Goal: Information Seeking & Learning: Find specific fact

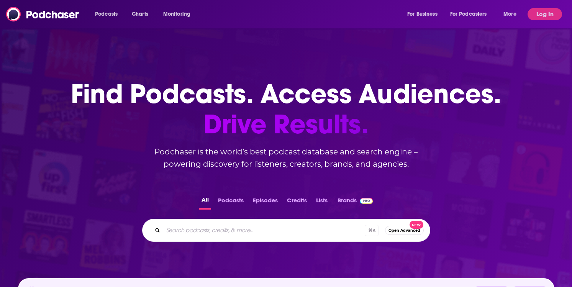
click at [229, 228] on input "Search podcasts, credits, & more..." at bounding box center [263, 230] width 201 height 12
type input "the break room"
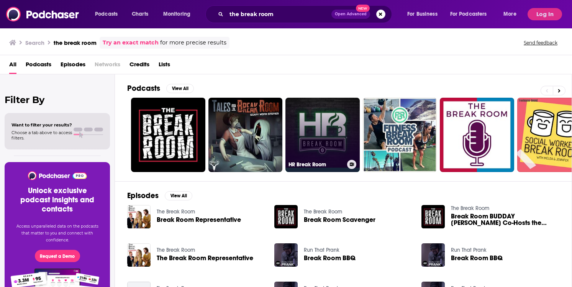
scroll to position [0, 0]
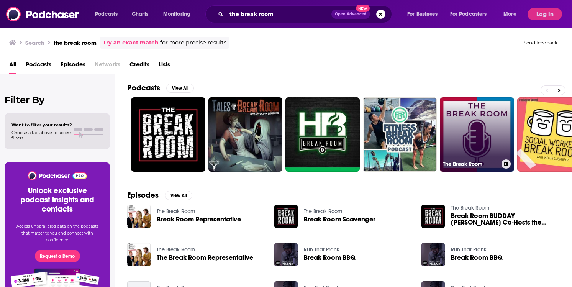
click at [473, 124] on link "The Break Room" at bounding box center [477, 134] width 74 height 74
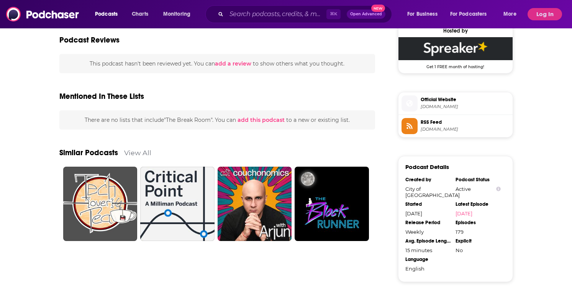
scroll to position [479, 0]
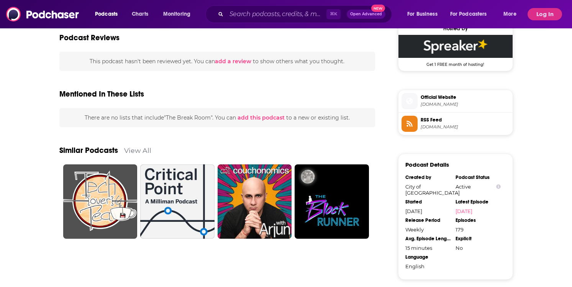
click at [435, 97] on span "Official Website" at bounding box center [464, 97] width 89 height 7
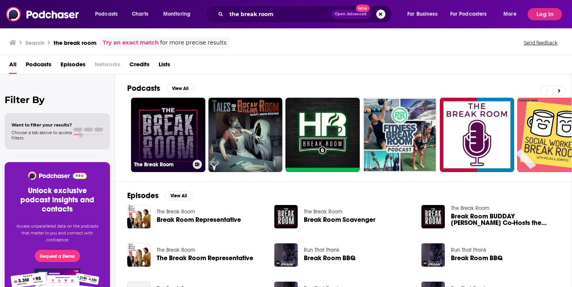
click at [173, 137] on link "The Break Room" at bounding box center [168, 135] width 74 height 74
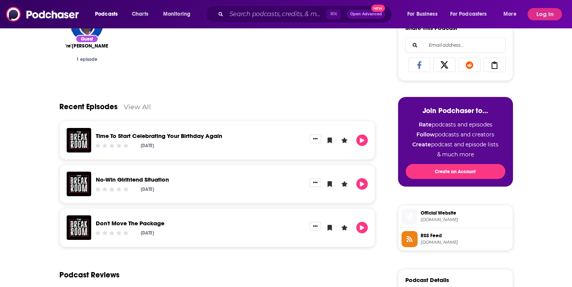
scroll to position [298, 0]
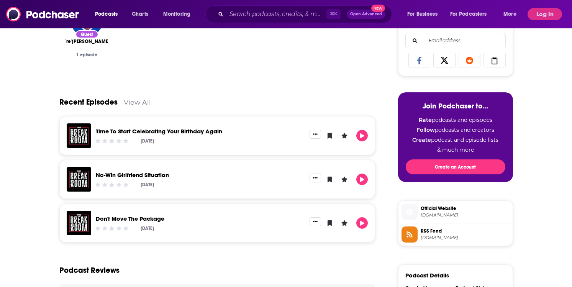
click at [459, 210] on span "Official Website" at bounding box center [464, 208] width 89 height 7
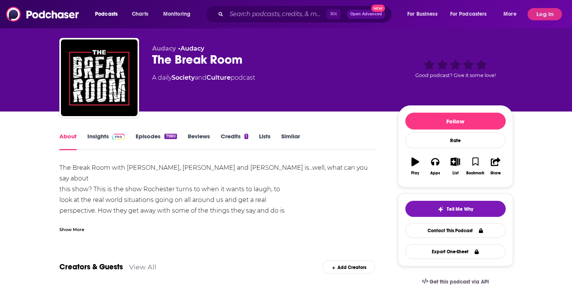
scroll to position [0, 0]
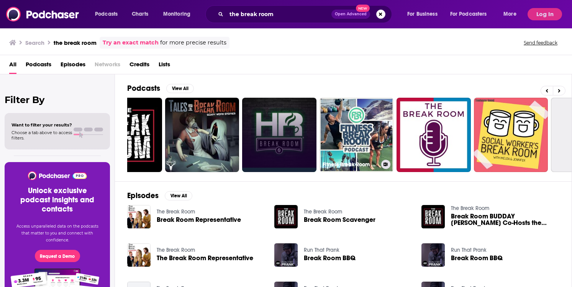
scroll to position [0, 49]
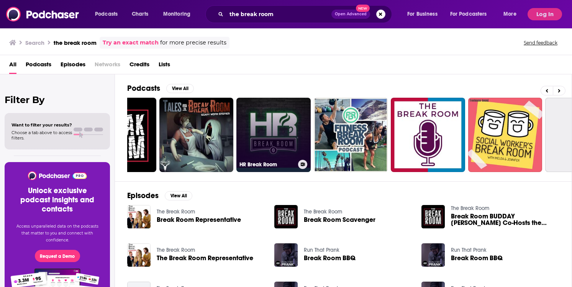
click at [271, 138] on link "HR Break Room" at bounding box center [273, 135] width 74 height 74
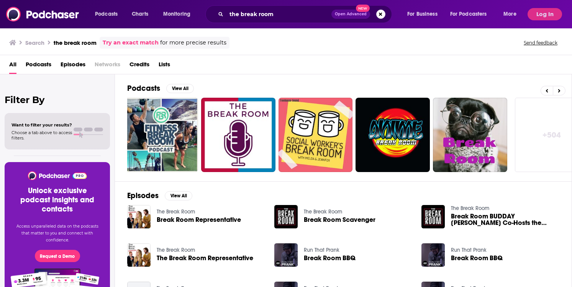
scroll to position [0, 259]
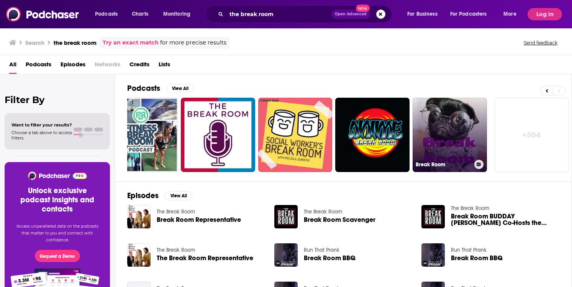
click at [456, 124] on link "Break Room" at bounding box center [449, 135] width 74 height 74
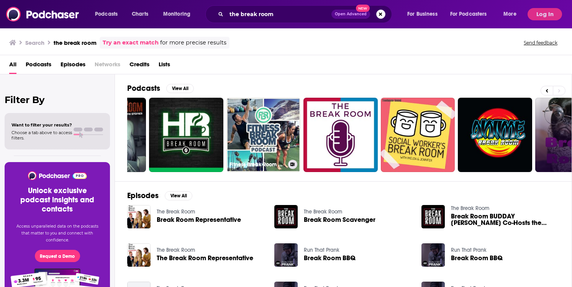
scroll to position [0, 259]
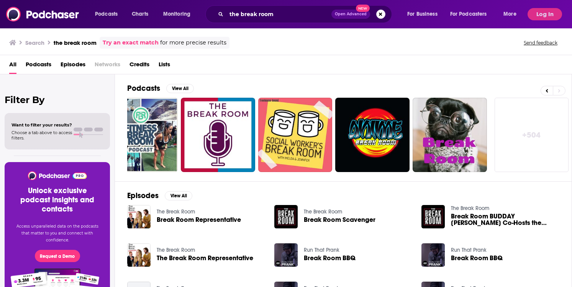
click at [520, 129] on link "+ 504" at bounding box center [531, 135] width 74 height 74
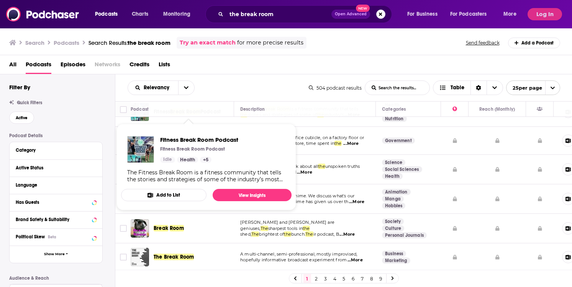
scroll to position [23, 0]
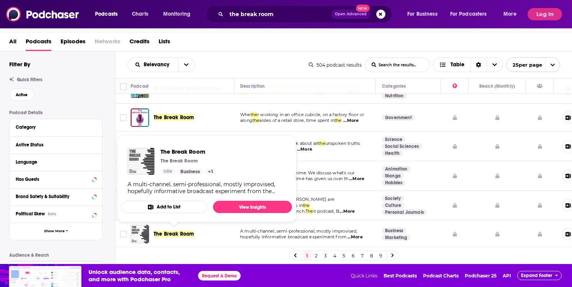
click at [177, 234] on span "The Break Room" at bounding box center [174, 233] width 40 height 7
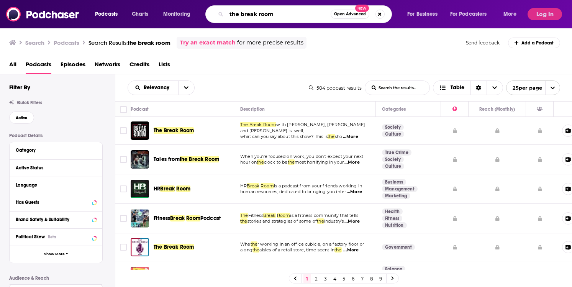
drag, startPoint x: 287, startPoint y: 16, endPoint x: 182, endPoint y: 11, distance: 105.4
click at [182, 11] on div "Podcasts Charts Monitoring the break room Open Advanced New For Business For Po…" at bounding box center [307, 14] width 434 height 18
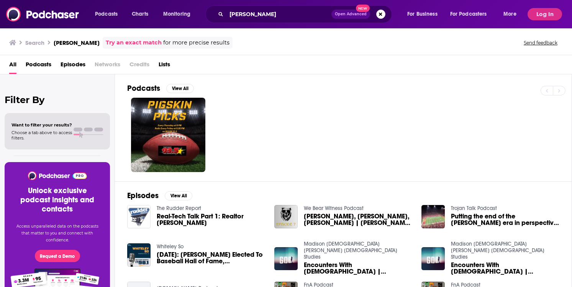
click at [71, 64] on span "Episodes" at bounding box center [72, 66] width 25 height 16
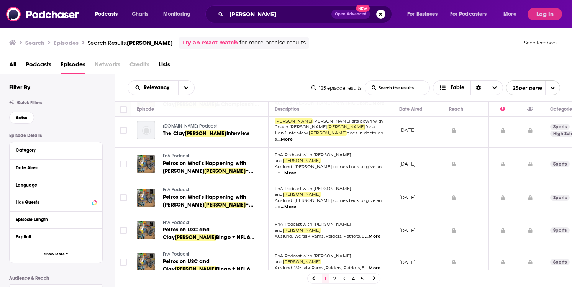
scroll to position [275, 0]
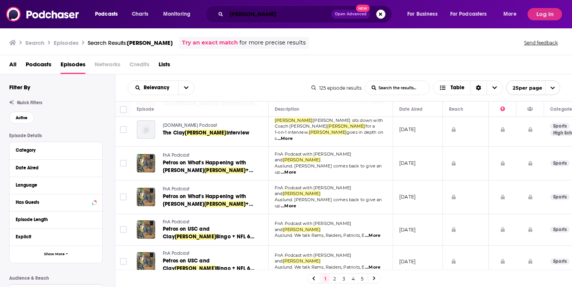
click at [251, 15] on input "[PERSON_NAME]" at bounding box center [278, 14] width 105 height 12
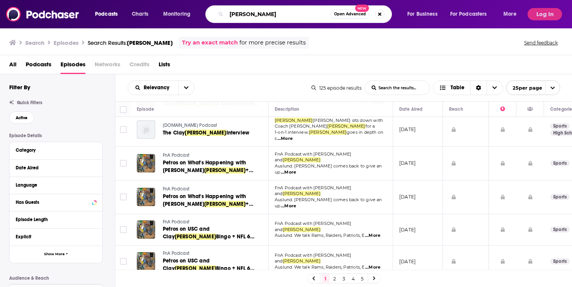
click at [251, 15] on input "[PERSON_NAME]" at bounding box center [278, 14] width 104 height 12
click at [12, 64] on span "All" at bounding box center [12, 66] width 7 height 16
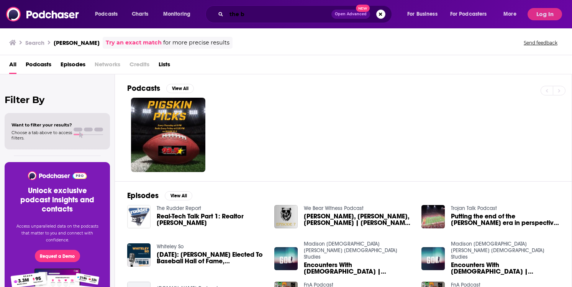
click at [254, 13] on input "the b" at bounding box center [278, 14] width 105 height 12
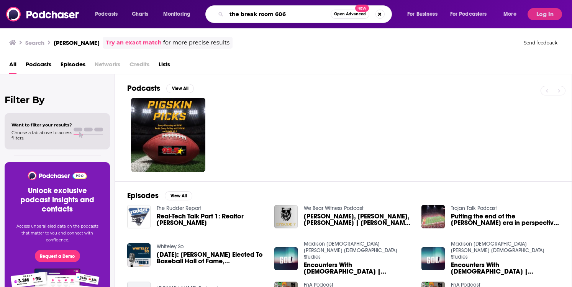
type input "the break room 606"
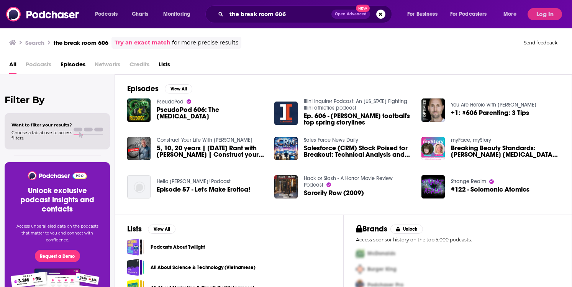
click at [131, 41] on link "Try an exact match" at bounding box center [142, 42] width 56 height 9
